Goal: Task Accomplishment & Management: Use online tool/utility

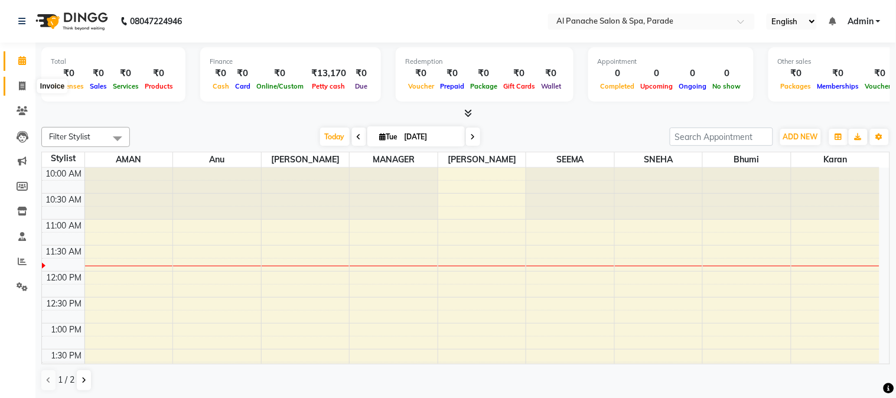
click at [26, 87] on span at bounding box center [22, 87] width 21 height 14
select select "463"
select select "service"
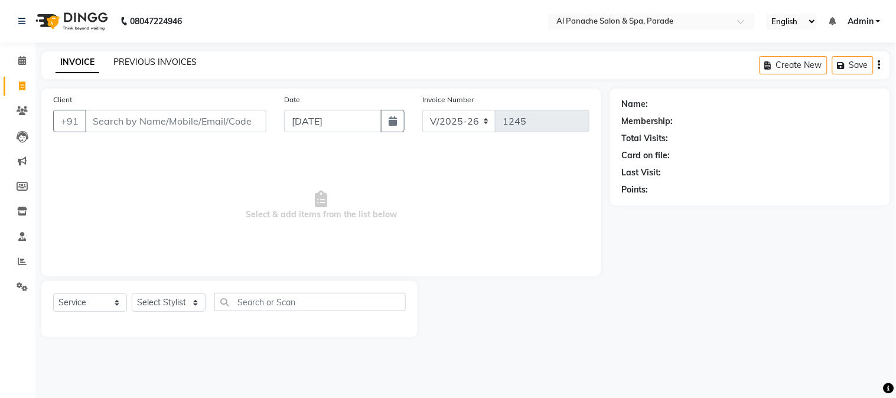
click at [147, 63] on link "PREVIOUS INVOICES" at bounding box center [154, 62] width 83 height 11
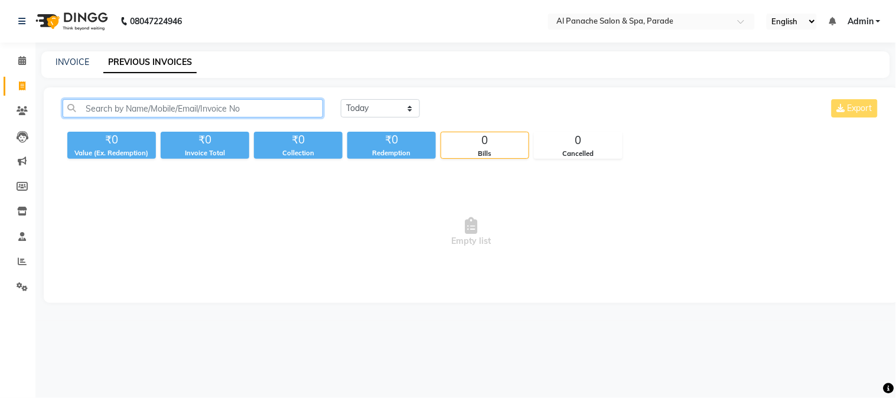
click at [220, 105] on input "text" at bounding box center [193, 108] width 261 height 18
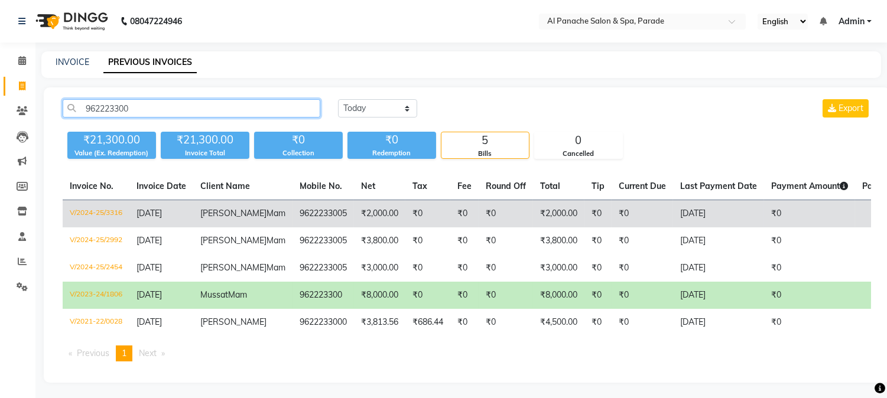
type input "962223300"
click at [362, 220] on td "₹2,000.00" at bounding box center [379, 214] width 51 height 28
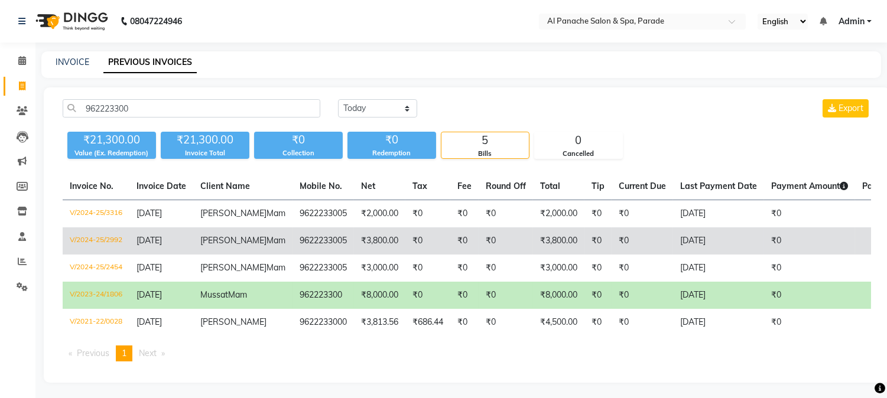
click at [405, 247] on td "₹0" at bounding box center [427, 241] width 45 height 27
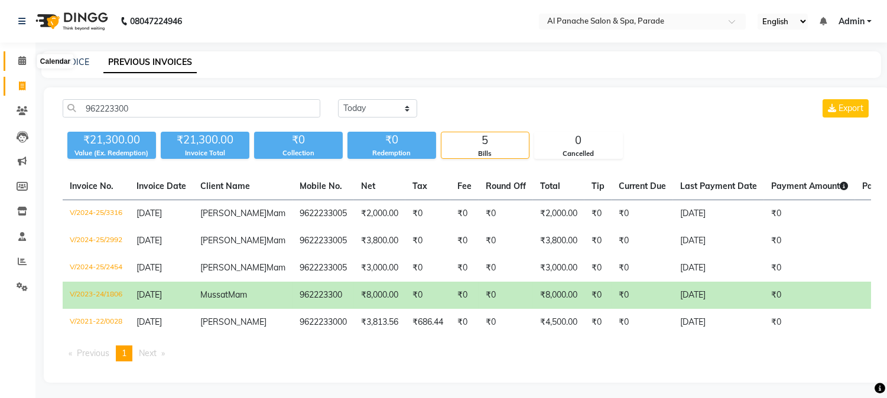
click at [18, 67] on span at bounding box center [22, 61] width 21 height 14
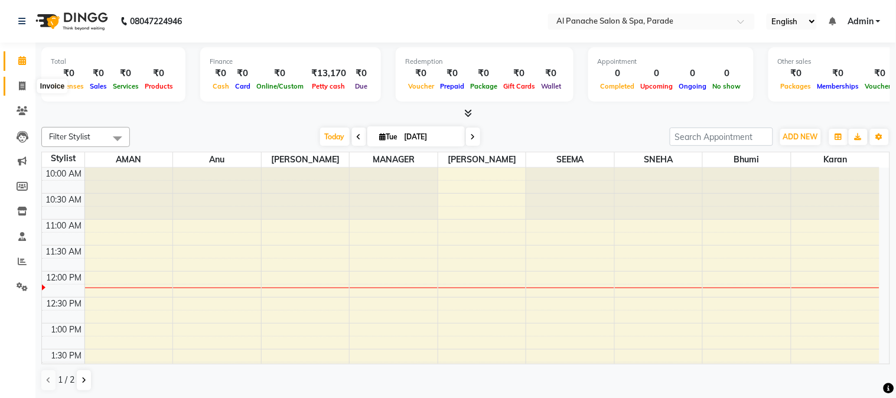
drag, startPoint x: 216, startPoint y: 121, endPoint x: 21, endPoint y: 85, distance: 198.3
click at [21, 85] on icon at bounding box center [22, 86] width 7 height 9
select select "service"
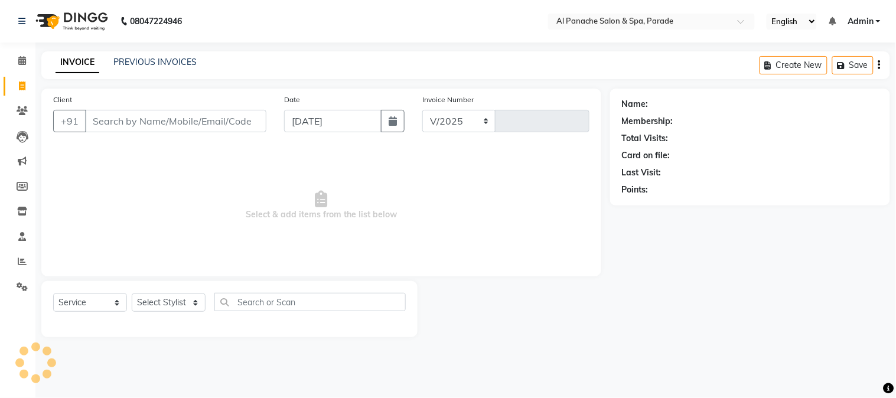
select select "463"
type input "1245"
click at [18, 63] on icon at bounding box center [22, 60] width 8 height 9
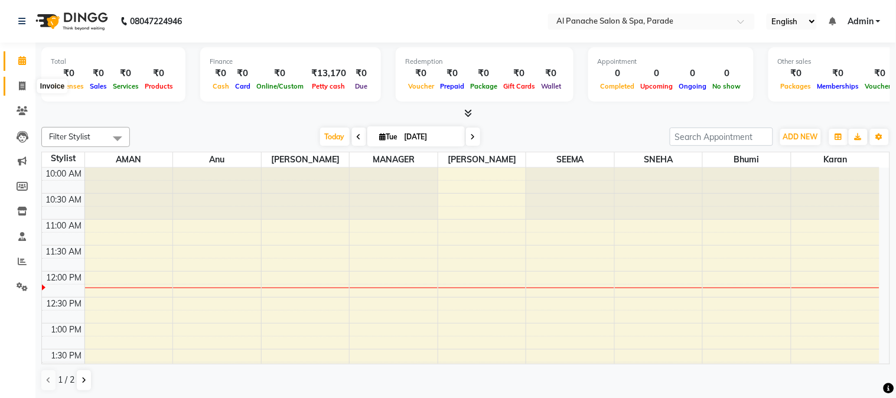
click at [25, 80] on span at bounding box center [22, 87] width 21 height 14
select select "service"
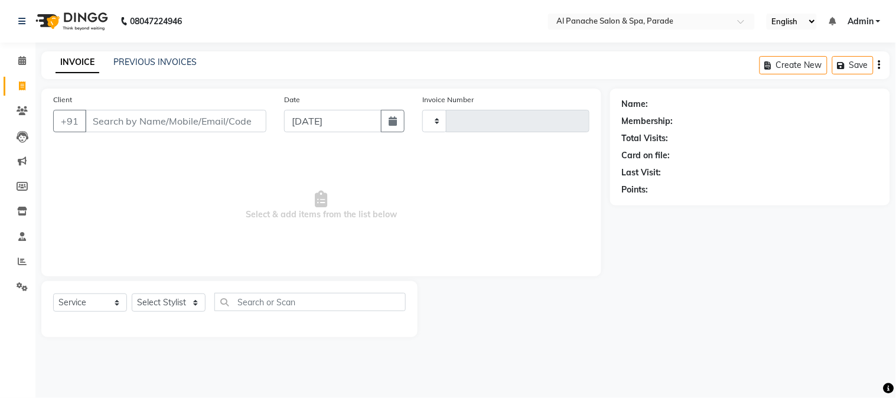
type input "1245"
select select "463"
click at [22, 65] on icon at bounding box center [22, 60] width 8 height 9
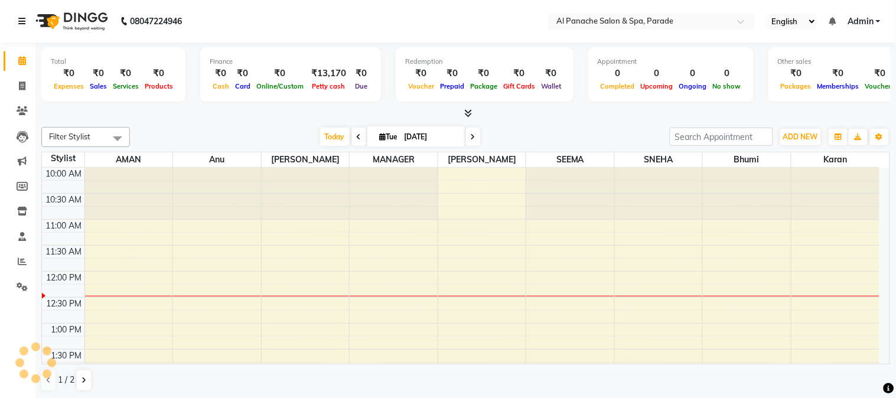
scroll to position [105, 0]
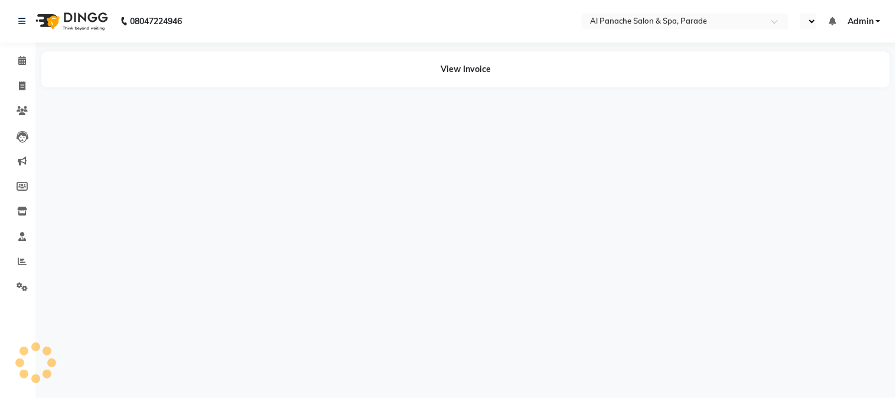
select select "en"
